Goal: Obtain resource: Obtain resource

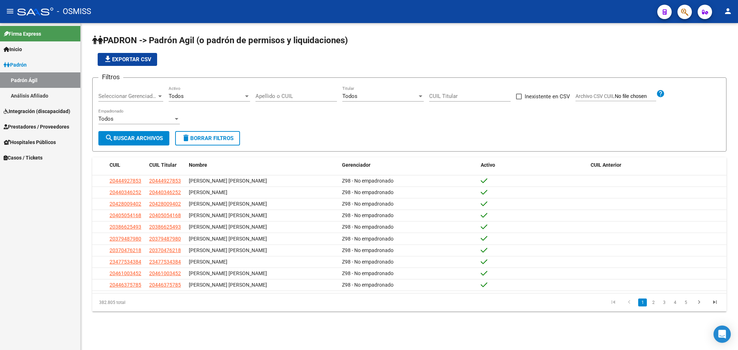
click at [47, 107] on span "Integración (discapacidad)" at bounding box center [37, 111] width 67 height 8
click at [51, 96] on link "Certificado Discapacidad" at bounding box center [40, 96] width 80 height 16
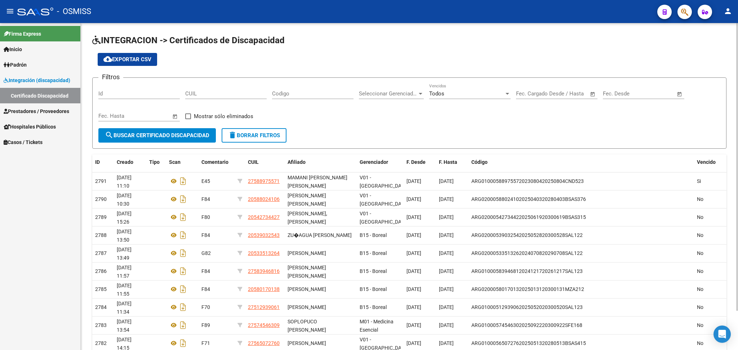
click at [134, 60] on span "cloud_download Exportar CSV" at bounding box center [127, 59] width 48 height 6
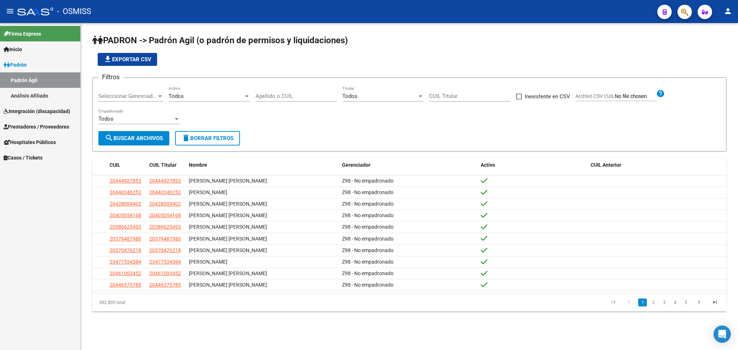
click at [53, 109] on span "Integración (discapacidad)" at bounding box center [37, 111] width 67 height 8
click at [49, 96] on link "Certificado Discapacidad" at bounding box center [40, 96] width 80 height 16
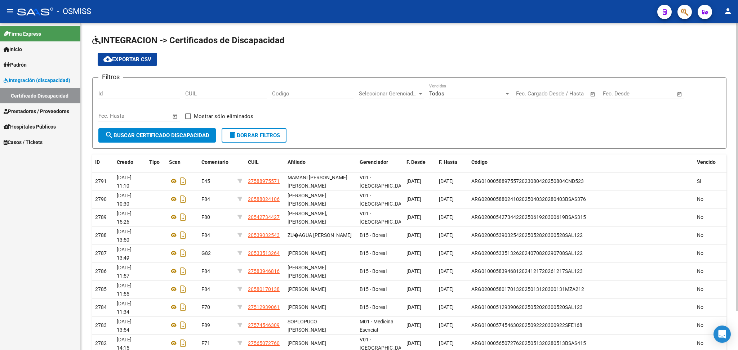
click at [196, 94] on input "CUIL" at bounding box center [225, 93] width 81 height 6
paste input "27-58897557-1"
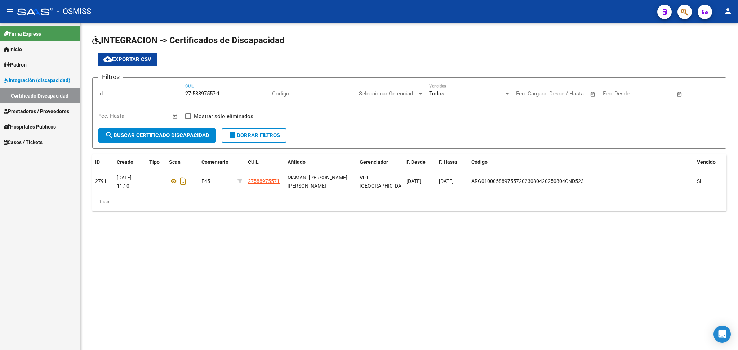
type input "27-58897557-1"
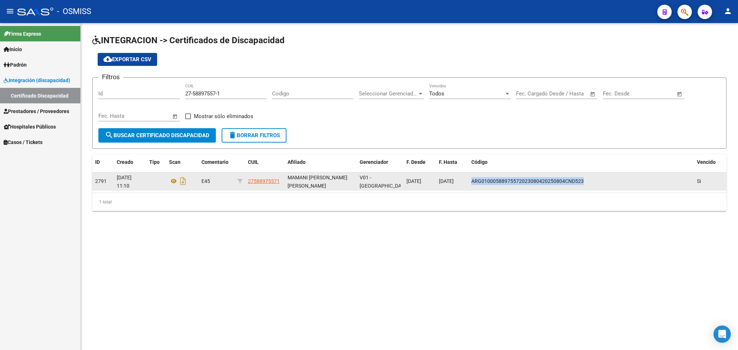
drag, startPoint x: 472, startPoint y: 180, endPoint x: 577, endPoint y: 179, distance: 105.6
click at [588, 180] on div "ARG01000588975572023080420250804CND523" at bounding box center [582, 181] width 220 height 8
copy span "ARG01000588975572023080420250804CND523"
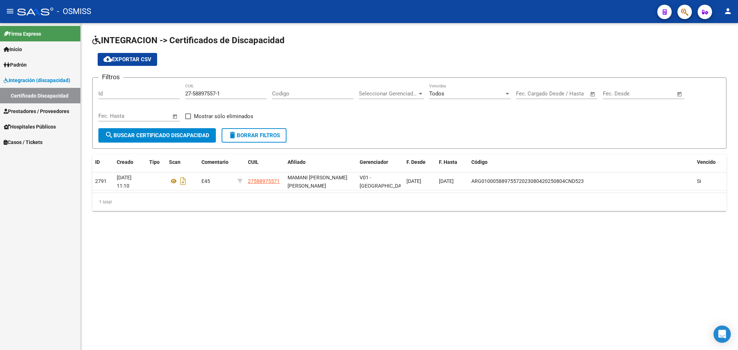
click at [533, 227] on div "INTEGRACION -> Certificados de Discapacidad cloud_download Exportar CSV Filtros…" at bounding box center [410, 128] width 658 height 211
